Goal: Obtain resource: Obtain resource

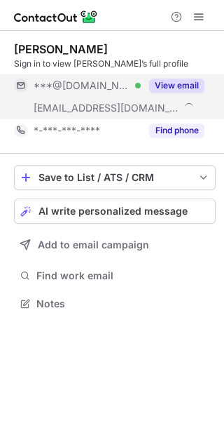
scroll to position [294, 224]
click at [194, 83] on button "View email" at bounding box center [176, 86] width 55 height 14
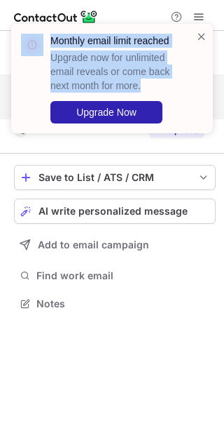
drag, startPoint x: 194, startPoint y: 83, endPoint x: 172, endPoint y: -44, distance: 128.7
click at [172, 0] on html "Monthly email limit reached Upgrade now for unlimited email reveals or come bac…" at bounding box center [112, 210] width 224 height 421
